Goal: Task Accomplishment & Management: Use online tool/utility

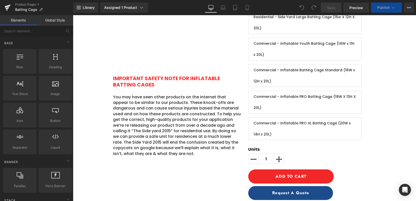
scroll to position [173, 0]
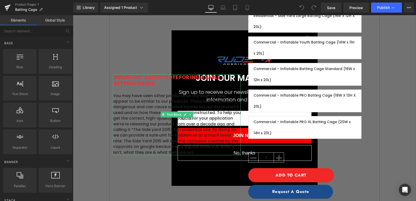
click at [125, 129] on p "You may have seen other products on the internet that appear to be similar to o…" at bounding box center [177, 124] width 128 height 62
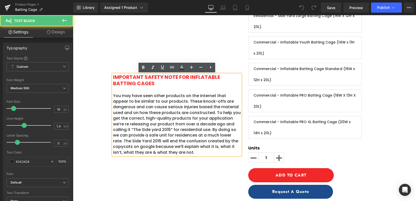
click at [153, 116] on p "You may have seen other products on the internet that appear to be similar to o…" at bounding box center [177, 124] width 128 height 62
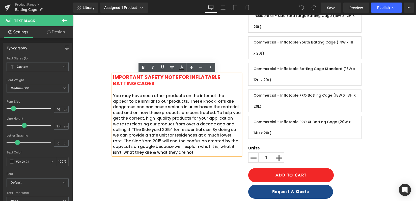
drag, startPoint x: 173, startPoint y: 150, endPoint x: 112, endPoint y: 96, distance: 82.2
click at [113, 96] on div "IMPORTANT SAFETY NOTE FOR INFLATABLE BATTING CAGES You may have seen other prod…" at bounding box center [177, 114] width 128 height 81
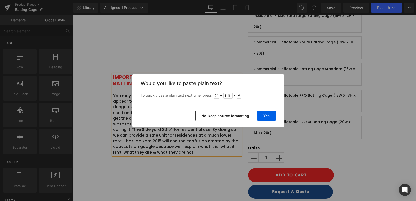
click at [259, 60] on div "Back to Library Insert Would you like to paste plain text? To quickly paste pla…" at bounding box center [208, 100] width 416 height 201
click at [233, 118] on button "No, keep source formatting" at bounding box center [225, 116] width 60 height 10
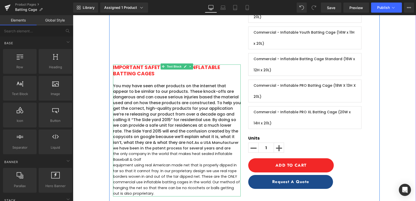
scroll to position [183, 0]
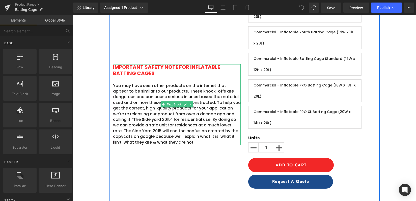
click at [174, 141] on p "You may have seen other products on the internet that appear to be similar to o…" at bounding box center [177, 114] width 128 height 62
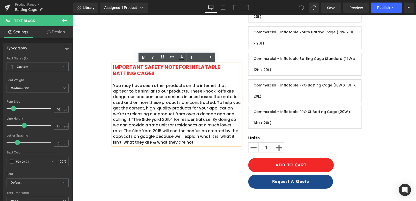
click at [114, 85] on p "You may have seen other products on the internet that appear to be similar to o…" at bounding box center [177, 114] width 128 height 62
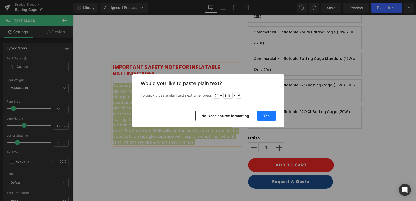
click at [266, 117] on button "Yes" at bounding box center [266, 116] width 18 height 10
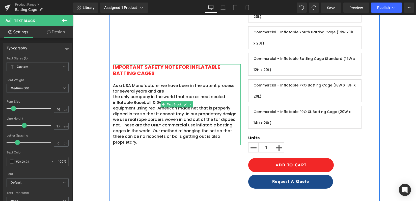
click at [119, 97] on p "the only company in the world that makes heat sealed inflatable Baseball & Golf" at bounding box center [177, 99] width 128 height 11
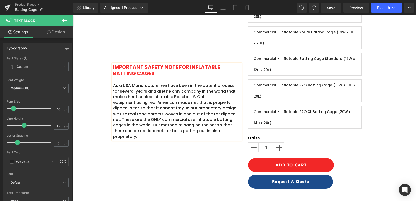
click at [115, 101] on p "equipment using real American made net that is properly dipped in tar so that i…" at bounding box center [177, 120] width 128 height 40
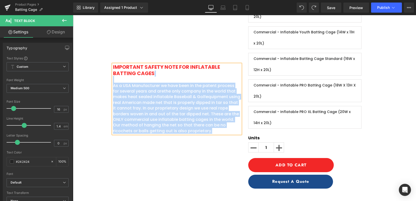
drag, startPoint x: 154, startPoint y: 73, endPoint x: 113, endPoint y: 68, distance: 42.1
click at [113, 68] on div "IMPORTANT SAFETY NOTE FOR INFLATABLE BATTING CAGES As a USA Manufacturer we hav…" at bounding box center [177, 98] width 128 height 69
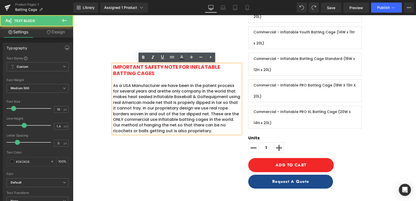
click at [154, 70] on span "IMPORTANT SAFETY NOTE FOR INFLATABLE BATTING CAGES" at bounding box center [166, 69] width 107 height 13
click at [154, 72] on p "IMPORTANT SAFETY NOTE FOR INFLATABLE BATTING CAGES" at bounding box center [177, 70] width 128 height 12
click at [120, 66] on span "IMPORTANT SAFETY NOTE FOR INFLATABLE BATTING CAGES" at bounding box center [166, 69] width 107 height 13
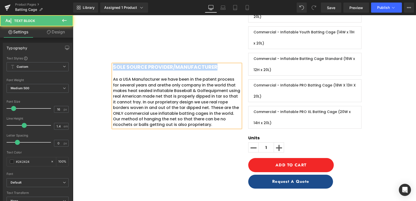
click at [114, 67] on span "SOLE SOURCE PROVIDER/MANUFACTURER" at bounding box center [165, 66] width 104 height 7
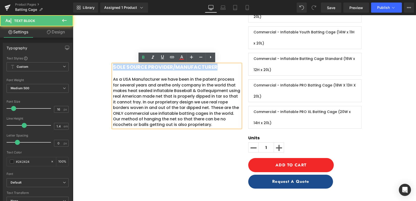
copy span "SOLE SOURCE PROVIDER/MANUFACTURER"
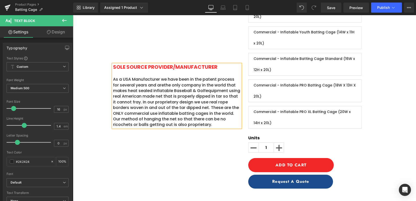
click at [192, 124] on p "As a USA Manufacturer we have been in the patent process for several years and …" at bounding box center [177, 101] width 128 height 51
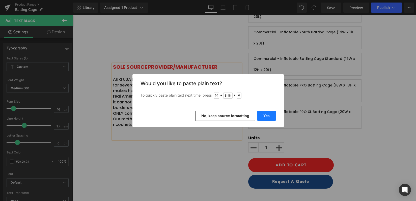
click at [274, 117] on button "Yes" at bounding box center [266, 116] width 18 height 10
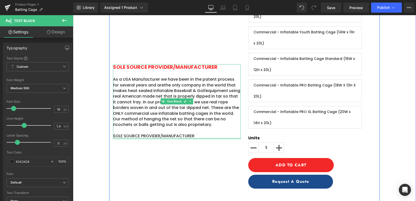
drag, startPoint x: 185, startPoint y: 137, endPoint x: 194, endPoint y: 137, distance: 9.4
click at [185, 137] on div "SOLE SOURCE PROVIDER/MANUFACTURER As a USA Manufacturer we have been in the pat…" at bounding box center [177, 101] width 128 height 74
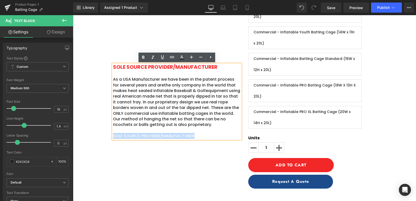
drag, startPoint x: 196, startPoint y: 135, endPoint x: 114, endPoint y: 134, distance: 82.0
click at [114, 134] on p "SOLE SOURCE PROVIDER/MANUFACTURER" at bounding box center [177, 136] width 128 height 6
click at [142, 59] on icon at bounding box center [143, 57] width 2 height 3
click at [153, 59] on icon at bounding box center [153, 57] width 6 height 6
click at [189, 138] on strong "SOLE SOURCE PROVIDER/MANUFACTURER" at bounding box center [156, 136] width 87 height 6
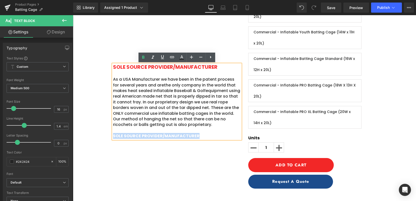
drag, startPoint x: 195, startPoint y: 136, endPoint x: 114, endPoint y: 136, distance: 81.8
click at [114, 136] on strong "SOLE SOURCE PROVIDER/MANUFACTURER" at bounding box center [156, 136] width 87 height 6
click at [153, 55] on icon at bounding box center [153, 57] width 6 height 6
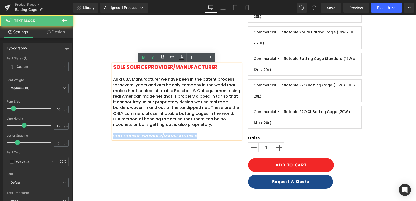
click at [163, 136] on icon "SOLE SOURCE PROVIDER/MANUFACTURER" at bounding box center [155, 136] width 84 height 6
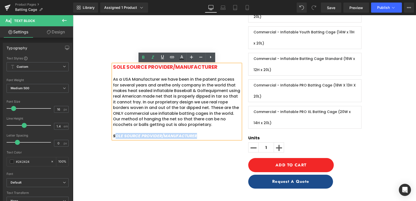
drag, startPoint x: 196, startPoint y: 135, endPoint x: 116, endPoint y: 135, distance: 79.7
click at [116, 135] on icon "SOLE SOURCE PROVIDER/MANUFACTURER" at bounding box center [155, 136] width 84 height 6
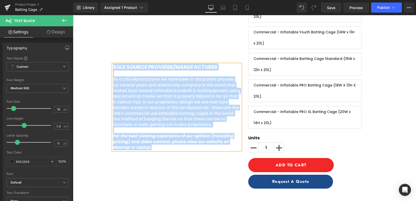
copy div "SOLE SOURCE PROVIDER/MANUFACTURER As a USA Manufacturer we have been in the pat…"
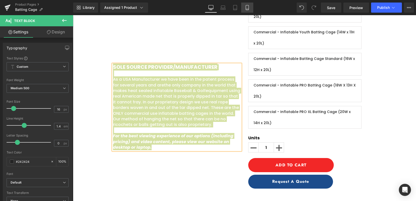
click at [250, 5] on link "Mobile" at bounding box center [247, 8] width 12 height 10
type input "100"
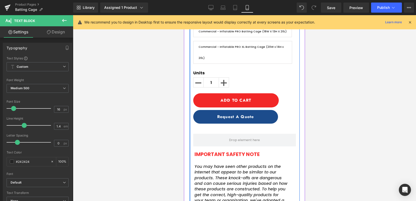
scroll to position [392, 0]
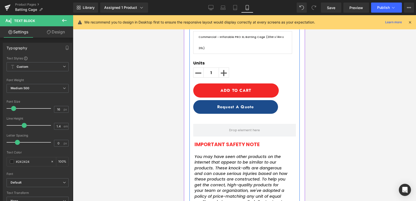
click at [220, 159] on span "You may have seen other products on the internet that appear to be similar to o…" at bounding box center [241, 187] width 93 height 68
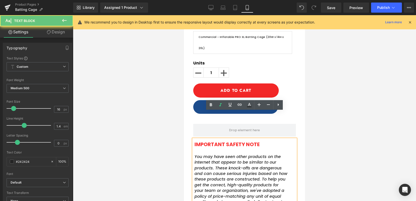
click at [226, 153] on span "You may have seen other products on the internet that appear to be similar to o…" at bounding box center [241, 187] width 93 height 68
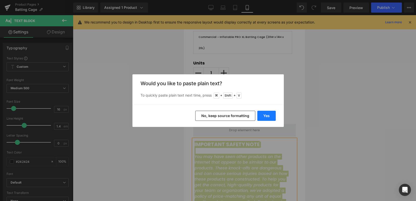
click at [264, 114] on button "Yes" at bounding box center [266, 116] width 18 height 10
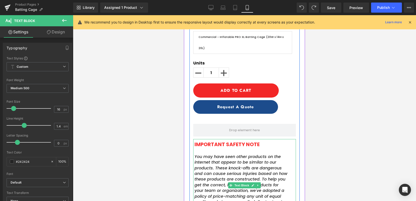
click at [254, 153] on span "You may have seen other products on the internet that appear to be similar to o…" at bounding box center [241, 187] width 93 height 68
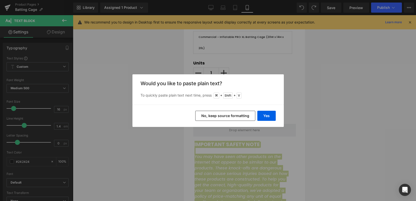
click at [231, 119] on button "No, keep source formatting" at bounding box center [225, 116] width 60 height 10
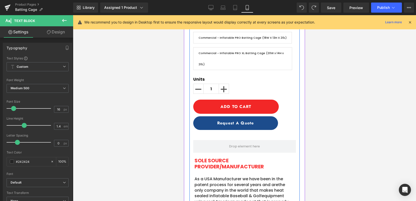
scroll to position [372, 0]
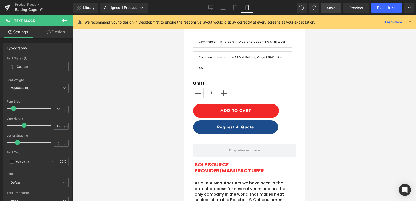
click at [331, 8] on span "Save" at bounding box center [331, 7] width 8 height 5
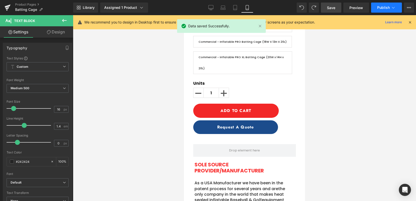
click at [392, 5] on icon at bounding box center [393, 7] width 5 height 5
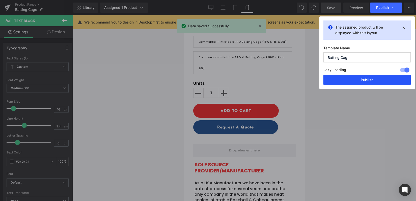
click at [345, 82] on button "Publish" at bounding box center [367, 80] width 87 height 10
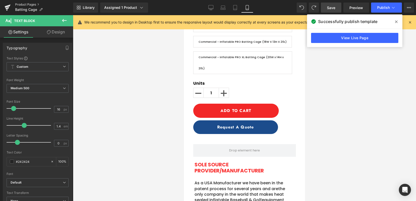
click at [29, 4] on link "Product Pages" at bounding box center [44, 5] width 58 height 4
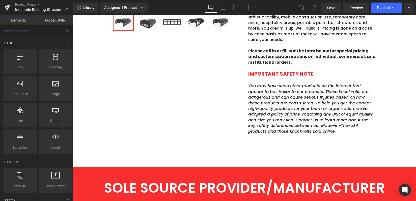
scroll to position [180, 0]
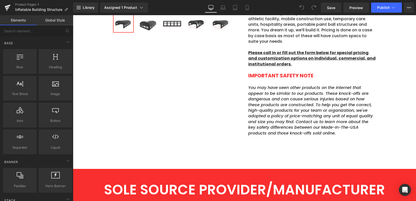
click at [280, 114] on span "You may have seen other products on the internet that appear to be similar to o…" at bounding box center [310, 110] width 125 height 51
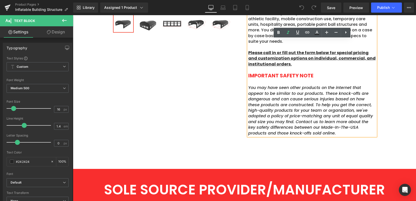
click at [345, 126] on p "You may have seen other products on the internet that appear to be similar to o…" at bounding box center [312, 110] width 128 height 51
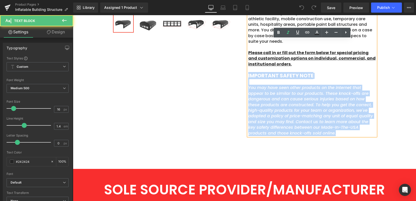
click at [249, 72] on span "IMPORTANT SAFETY NOTE" at bounding box center [280, 75] width 65 height 7
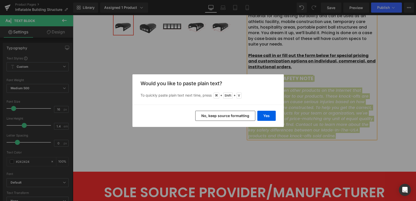
click at [230, 117] on button "No, keep source formatting" at bounding box center [225, 116] width 60 height 10
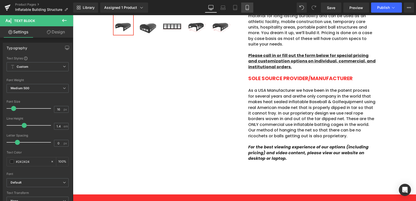
click at [248, 8] on icon at bounding box center [247, 7] width 5 height 5
type input "100"
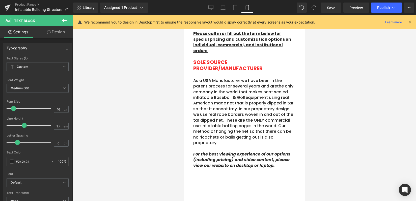
scroll to position [338, 0]
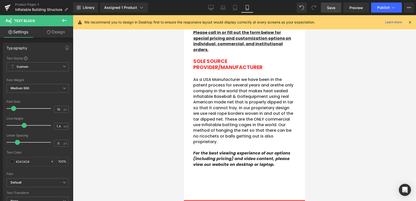
click at [338, 8] on link "Save" at bounding box center [331, 8] width 20 height 10
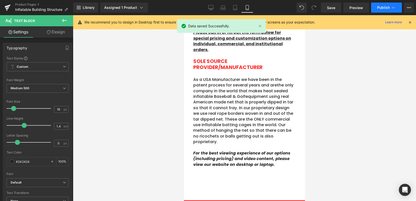
click at [393, 8] on icon at bounding box center [393, 7] width 5 height 5
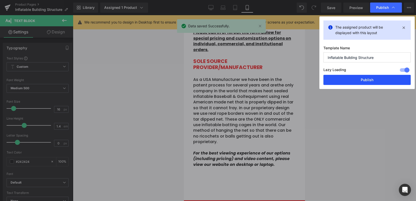
click at [360, 79] on button "Publish" at bounding box center [367, 80] width 87 height 10
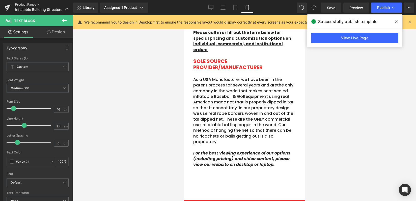
click at [28, 3] on link "Product Pages" at bounding box center [44, 5] width 58 height 4
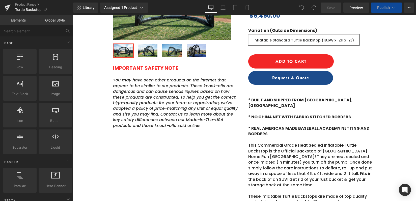
scroll to position [115, 0]
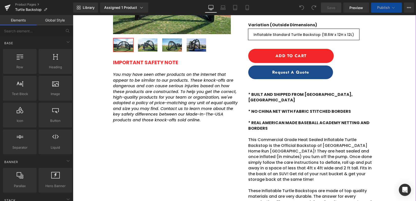
click at [177, 99] on span "You may have seen other products on the internet that appear to be similar to o…" at bounding box center [175, 96] width 125 height 51
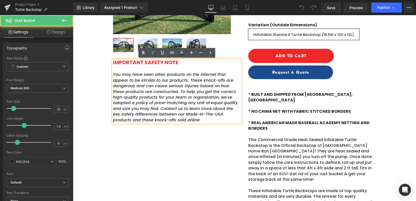
click at [202, 101] on span "You may have seen other products on the internet that appear to be similar to o…" at bounding box center [175, 96] width 125 height 51
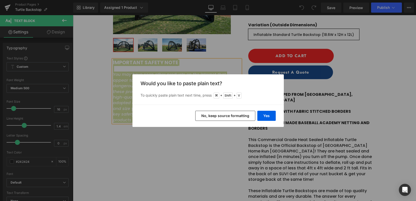
click at [209, 116] on button "No, keep source formatting" at bounding box center [225, 116] width 60 height 10
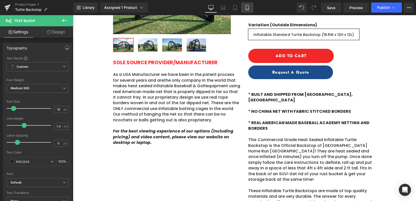
click at [250, 8] on icon at bounding box center [247, 7] width 5 height 5
type input "100"
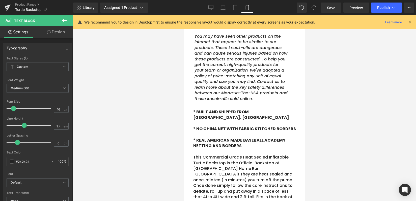
scroll to position [266, 0]
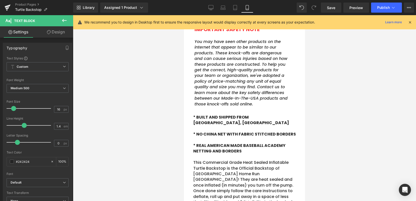
click at [241, 77] on span "You may have seen other products on the internet that appear to be similar to o…" at bounding box center [241, 73] width 93 height 68
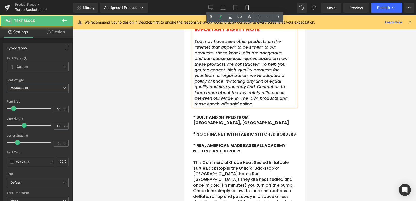
click at [244, 78] on span "You may have seen other products on the internet that appear to be similar to o…" at bounding box center [241, 73] width 93 height 68
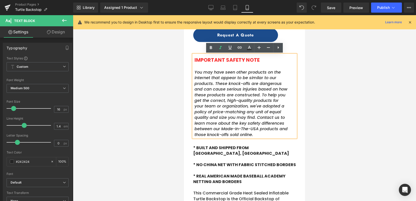
scroll to position [234, 0]
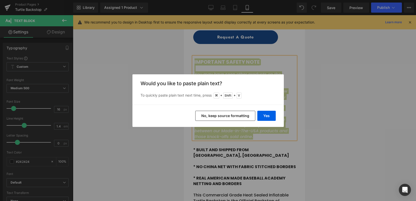
click at [224, 114] on button "No, keep source formatting" at bounding box center [225, 116] width 60 height 10
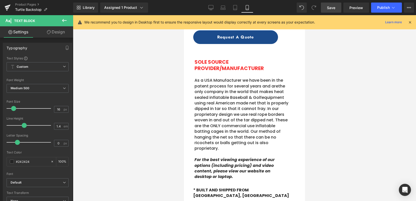
click at [328, 10] on link "Save" at bounding box center [331, 8] width 20 height 10
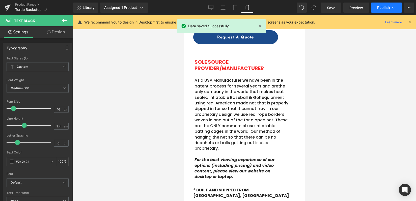
click at [391, 8] on button "Publish" at bounding box center [386, 8] width 31 height 10
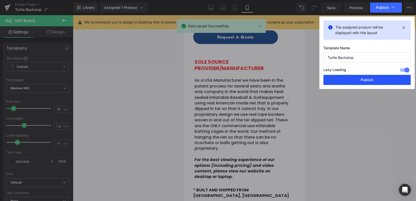
click at [368, 77] on button "Publish" at bounding box center [367, 80] width 87 height 10
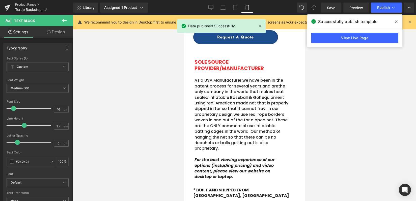
click at [24, 4] on link "Product Pages" at bounding box center [44, 5] width 58 height 4
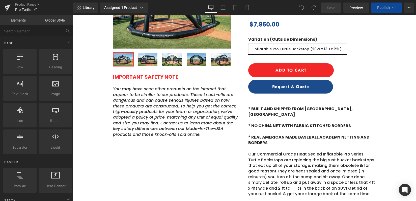
scroll to position [101, 0]
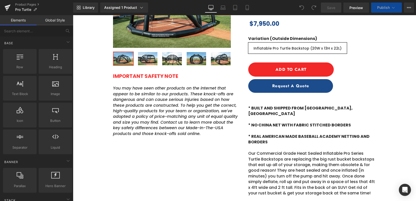
click at [144, 110] on span "You may have seen other products on the internet that appear to be similar to o…" at bounding box center [175, 110] width 125 height 51
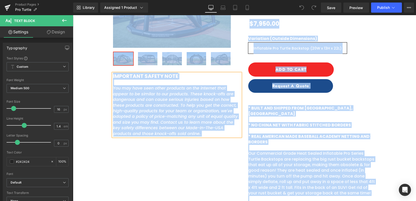
click at [161, 107] on span "You may have seen other products on the internet that appear to be similar to o…" at bounding box center [175, 110] width 125 height 51
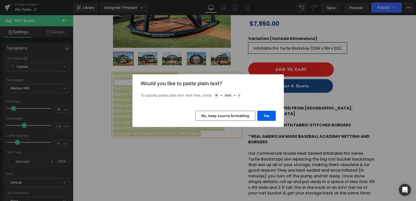
click at [217, 117] on button "No, keep source formatting" at bounding box center [225, 116] width 60 height 10
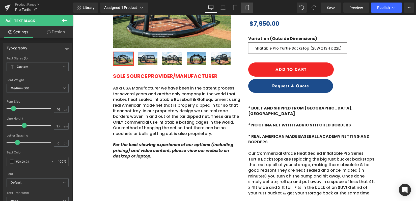
click at [249, 5] on icon at bounding box center [247, 7] width 5 height 5
type input "100"
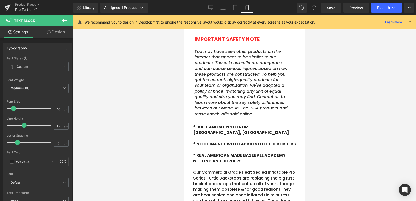
scroll to position [258, 0]
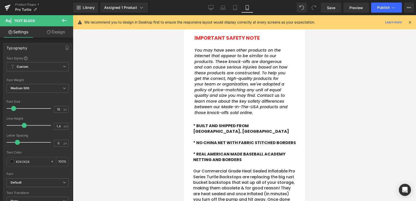
click at [250, 84] on span "You may have seen other products on the internet that appear to be similar to o…" at bounding box center [241, 81] width 93 height 68
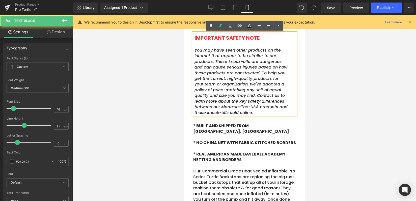
click at [244, 87] on span "You may have seen other products on the internet that appear to be similar to o…" at bounding box center [241, 81] width 93 height 68
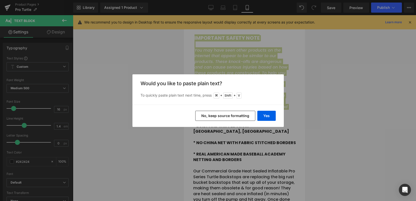
click at [240, 114] on button "No, keep source formatting" at bounding box center [225, 116] width 60 height 10
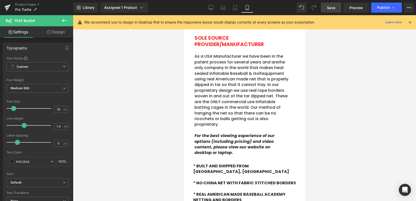
click at [337, 10] on link "Save" at bounding box center [331, 8] width 20 height 10
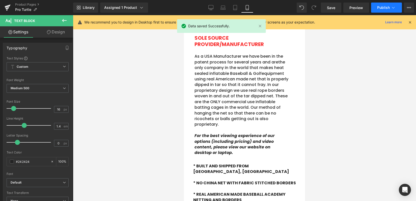
click at [384, 7] on span "Publish" at bounding box center [383, 8] width 13 height 4
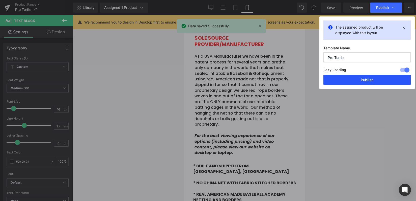
click at [362, 79] on button "Publish" at bounding box center [367, 80] width 87 height 10
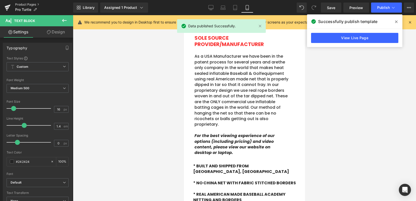
click at [31, 5] on link "Product Pages" at bounding box center [44, 5] width 58 height 4
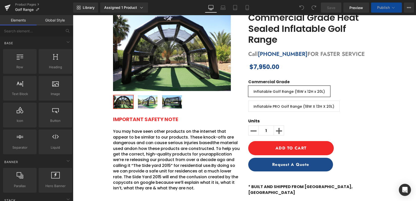
scroll to position [74, 0]
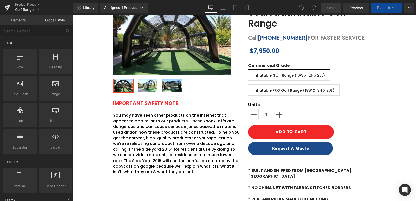
click at [130, 127] on span "You may have seen other products on the internet that appear to be similar to o…" at bounding box center [173, 120] width 121 height 17
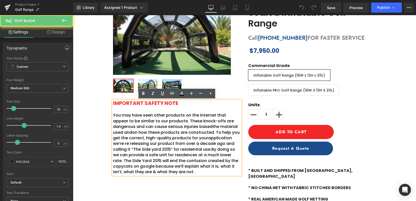
click at [158, 132] on span "on how these products are constructed. To help you get the correct, high-qualit…" at bounding box center [176, 134] width 127 height 11
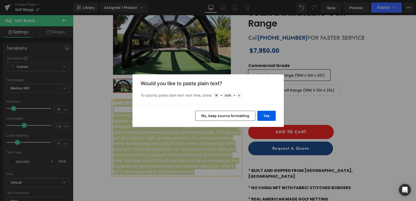
click at [210, 116] on button "No, keep source formatting" at bounding box center [225, 116] width 60 height 10
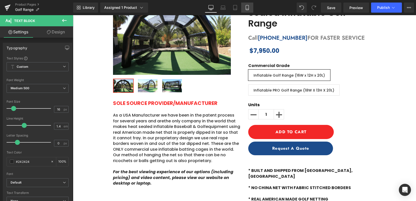
click at [248, 7] on icon at bounding box center [247, 7] width 5 height 5
type input "100"
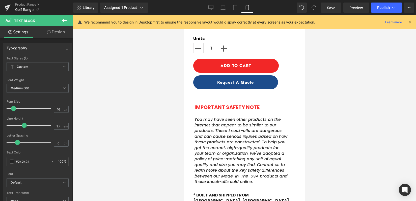
scroll to position [230, 0]
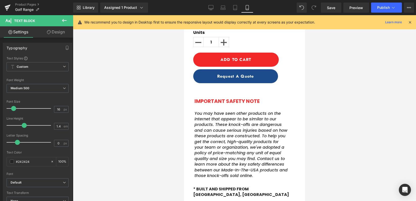
click at [217, 136] on span "You may have seen other products on the internet that appear to be similar to o…" at bounding box center [241, 144] width 93 height 68
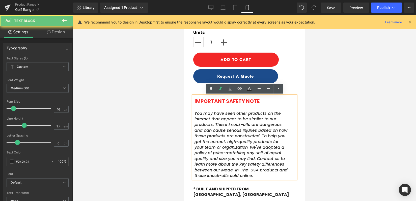
click at [237, 132] on span "You may have seen other products on the internet that appear to be similar to o…" at bounding box center [241, 144] width 93 height 68
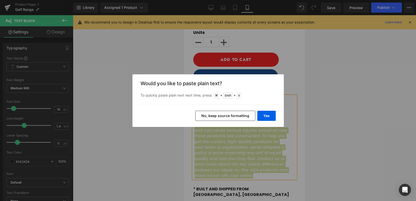
click at [237, 115] on button "No, keep source formatting" at bounding box center [225, 116] width 60 height 10
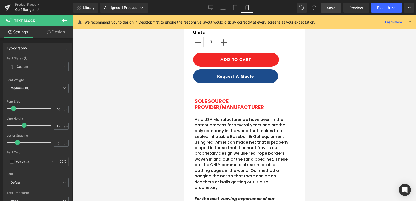
click at [333, 11] on link "Save" at bounding box center [331, 8] width 20 height 10
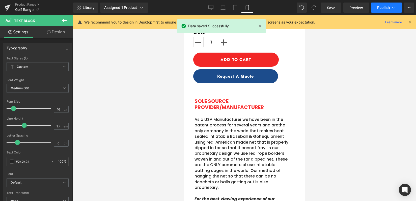
click at [391, 7] on icon at bounding box center [393, 7] width 5 height 5
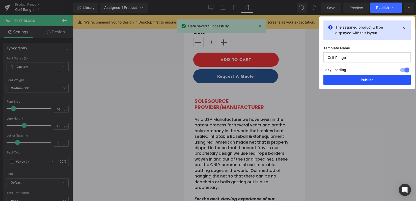
click at [369, 77] on button "Publish" at bounding box center [367, 80] width 87 height 10
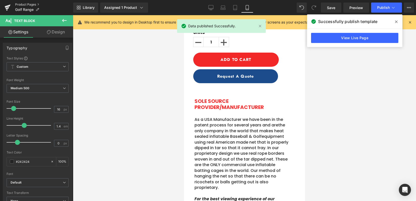
click at [26, 4] on link "Product Pages" at bounding box center [44, 5] width 58 height 4
